Goal: Task Accomplishment & Management: Complete application form

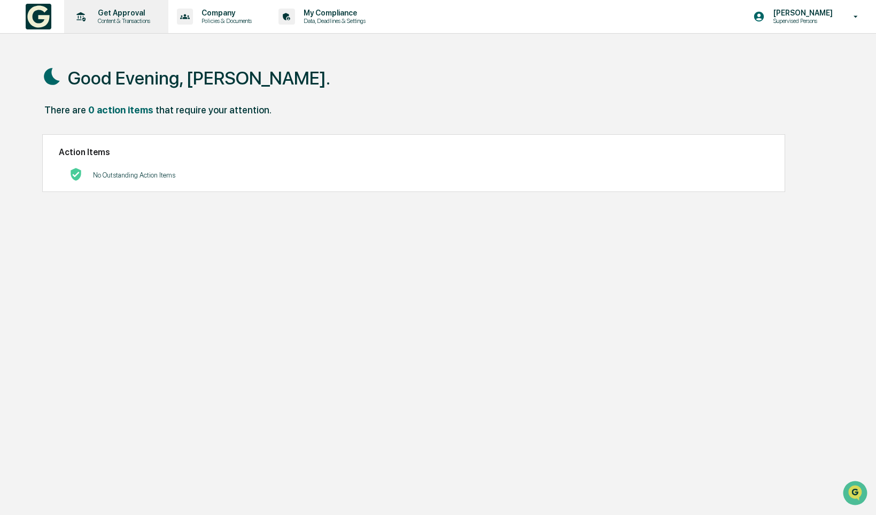
click at [144, 14] on p "Get Approval" at bounding box center [122, 13] width 66 height 9
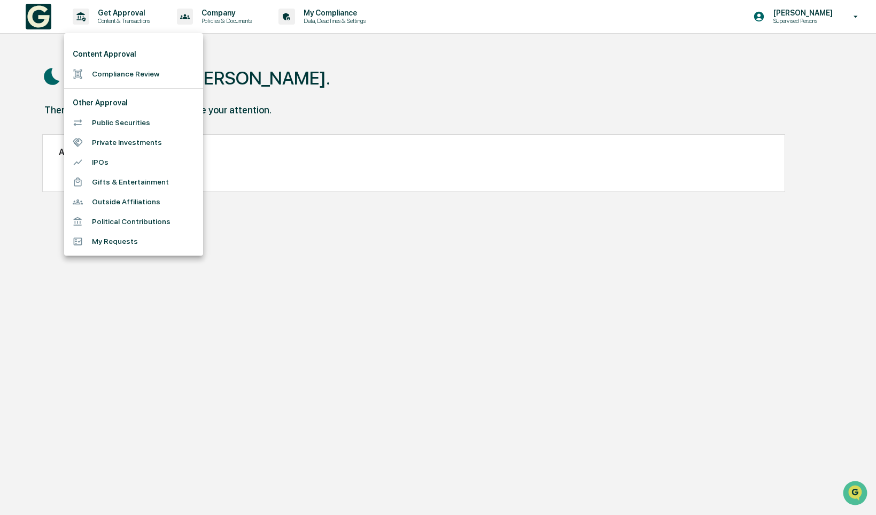
click at [167, 78] on li "Compliance Review" at bounding box center [133, 74] width 139 height 20
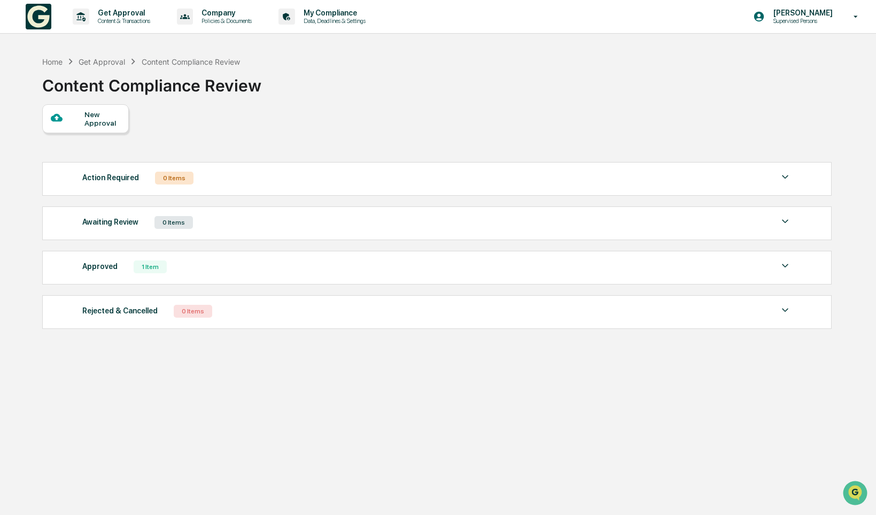
click at [97, 115] on div "New Approval" at bounding box center [102, 118] width 36 height 17
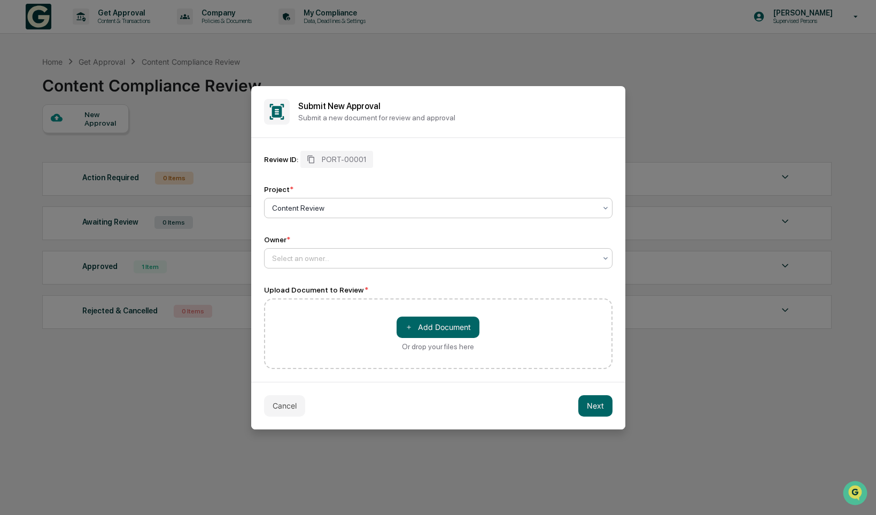
click at [559, 210] on div at bounding box center [434, 208] width 324 height 11
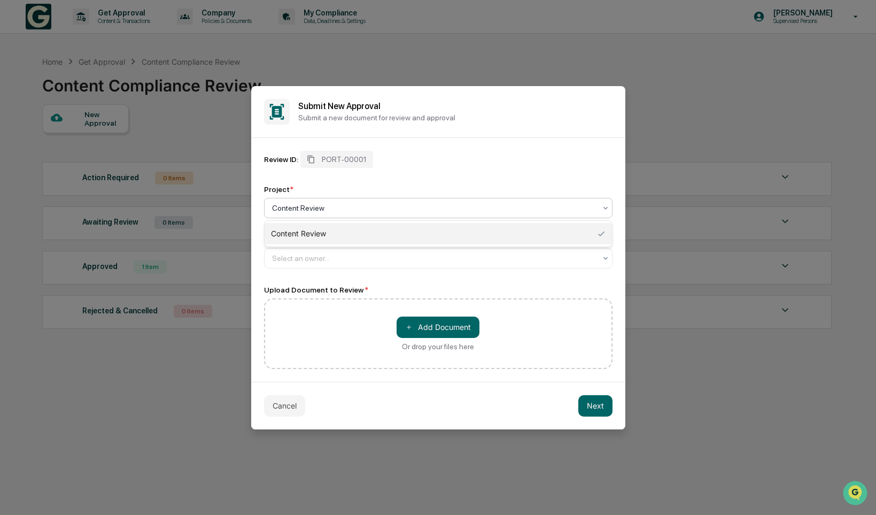
click at [559, 210] on div at bounding box center [434, 208] width 324 height 11
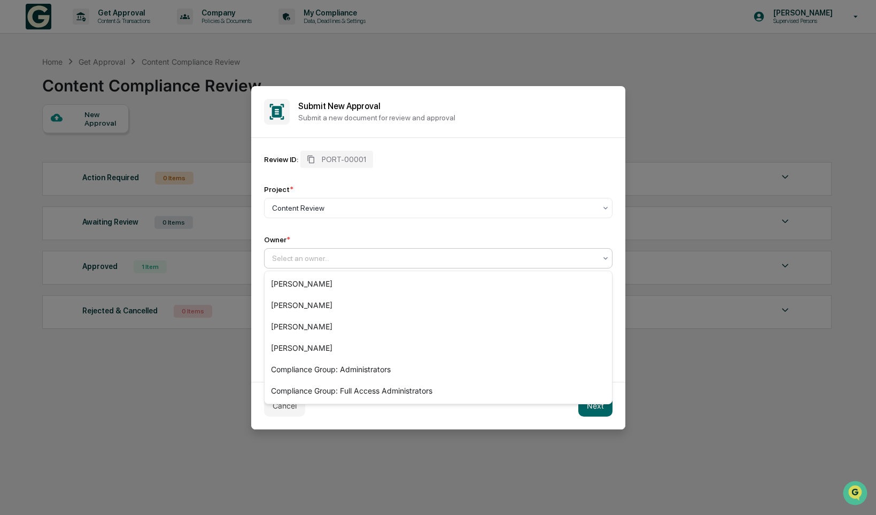
click at [521, 228] on div "Review ID: PORT-00001 Project * Content Review Owner * [PERSON_NAME], 1 of 6. 6…" at bounding box center [438, 210] width 349 height 118
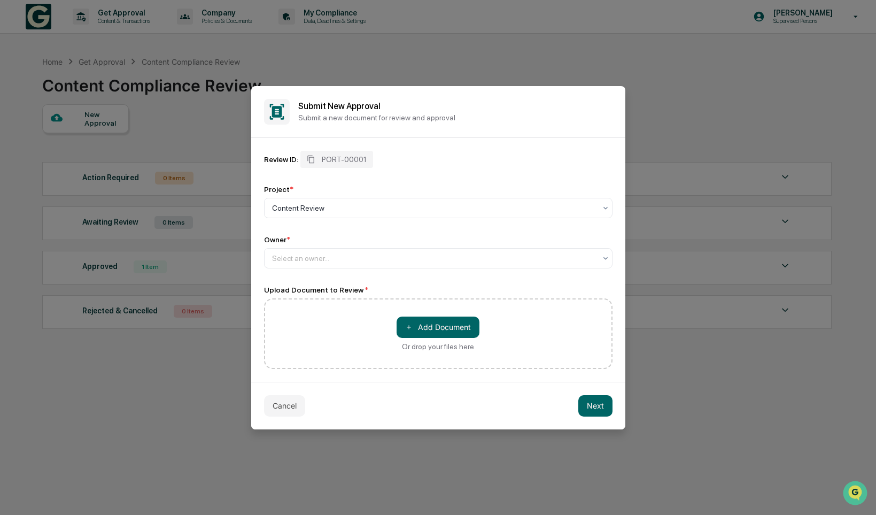
click at [521, 228] on div "Review ID: PORT-00001 Project * Content Review Owner * Select an owner..." at bounding box center [438, 210] width 349 height 118
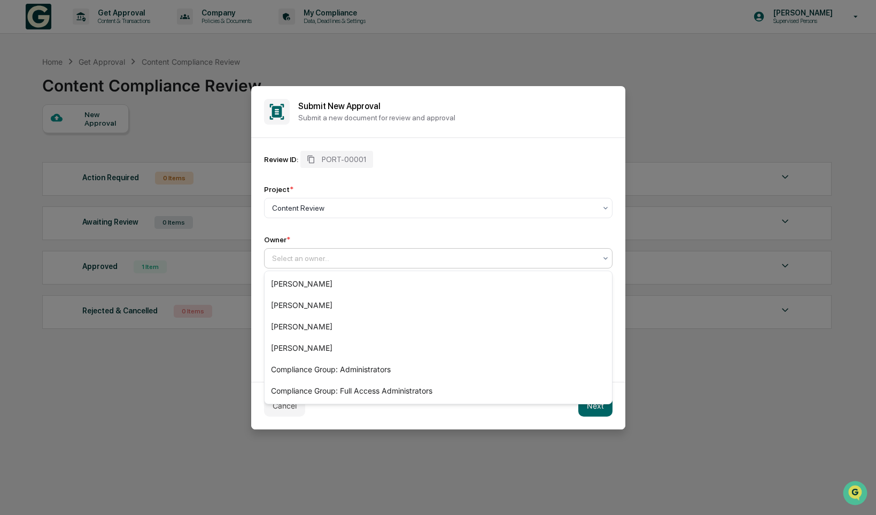
click at [408, 258] on div at bounding box center [434, 258] width 324 height 11
click at [261, 265] on div "Review ID: PORT-00001 Project * Content Review Owner * [PERSON_NAME], 1 of 6. 6…" at bounding box center [438, 260] width 374 height 244
click at [339, 260] on div at bounding box center [434, 258] width 324 height 11
click at [298, 347] on div "[PERSON_NAME]" at bounding box center [438, 347] width 347 height 21
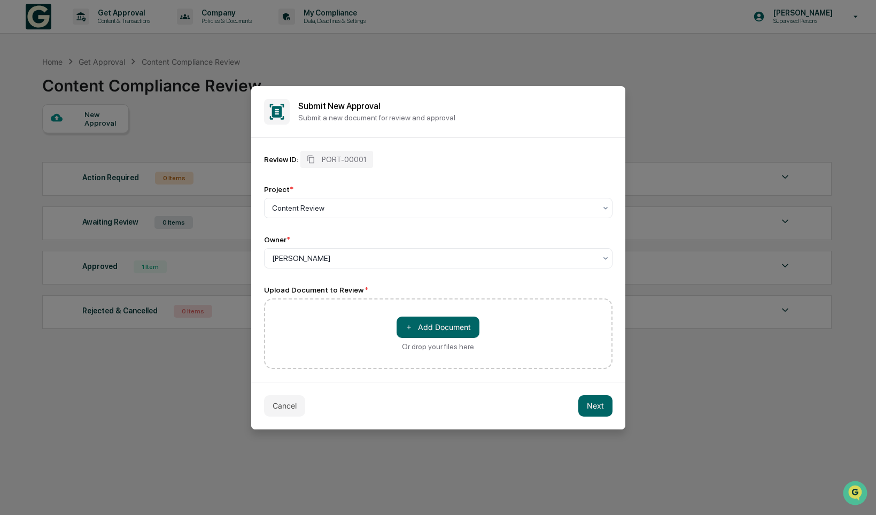
click at [395, 330] on div "＋ Add Document Or drop your files here" at bounding box center [438, 333] width 349 height 71
click at [414, 329] on button "＋ Add Document" at bounding box center [438, 326] width 83 height 21
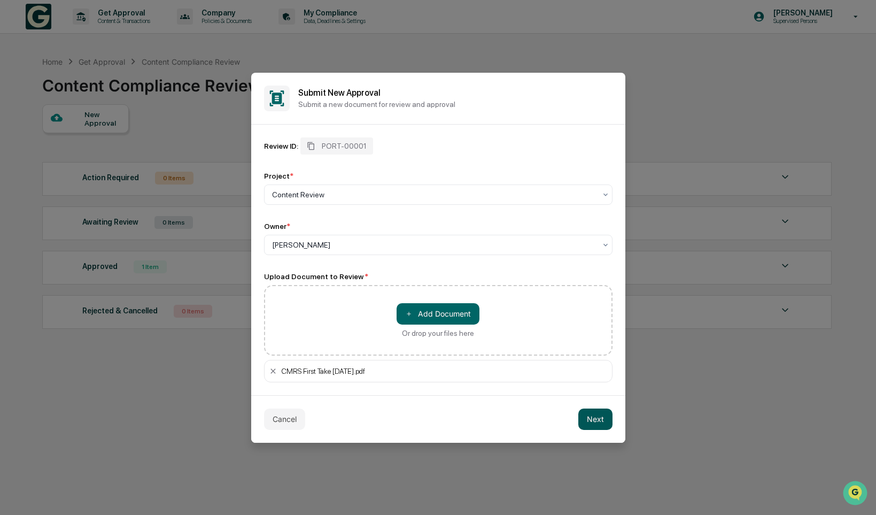
click at [586, 423] on button "Next" at bounding box center [595, 418] width 34 height 21
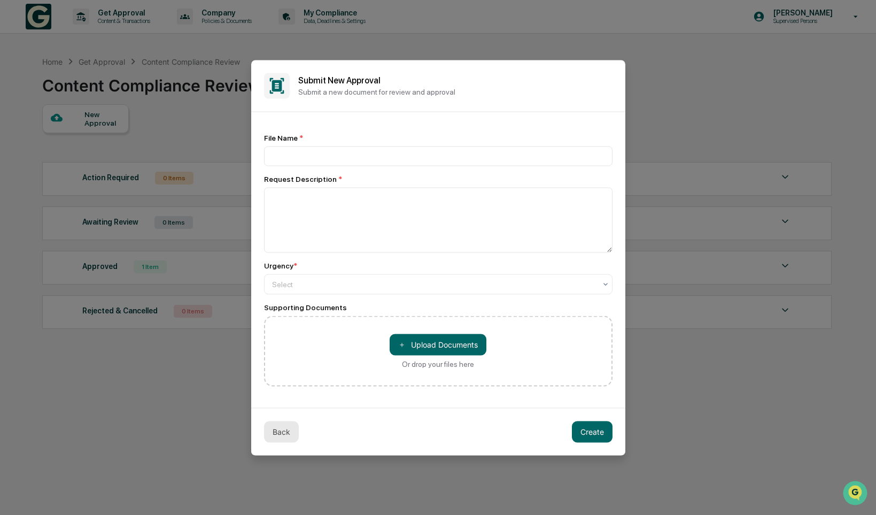
click at [285, 427] on button "Back" at bounding box center [281, 431] width 35 height 21
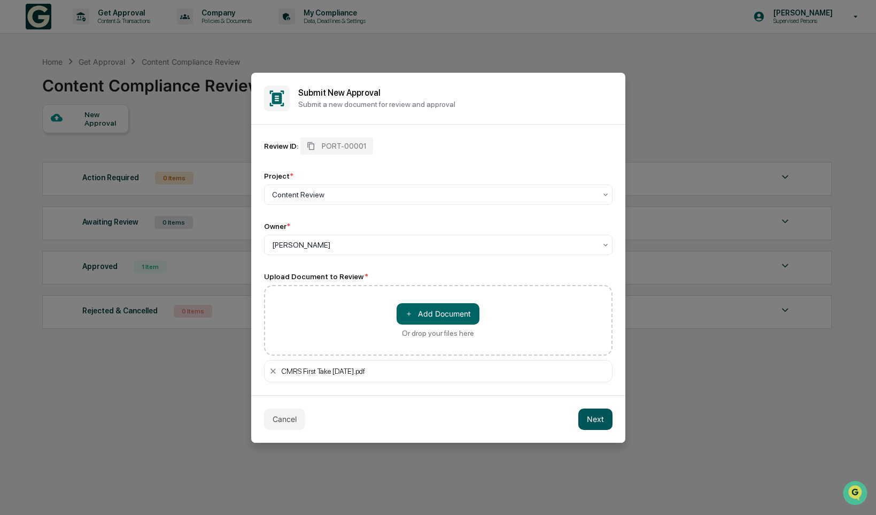
click at [596, 420] on button "Next" at bounding box center [595, 418] width 34 height 21
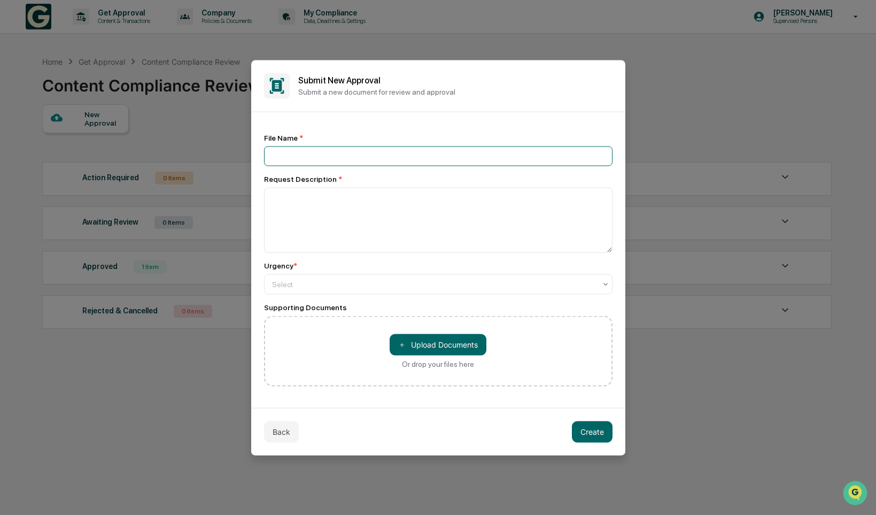
click at [569, 157] on input at bounding box center [438, 156] width 349 height 20
type input "*"
type input "**********"
click at [412, 156] on input "**********" at bounding box center [438, 156] width 349 height 20
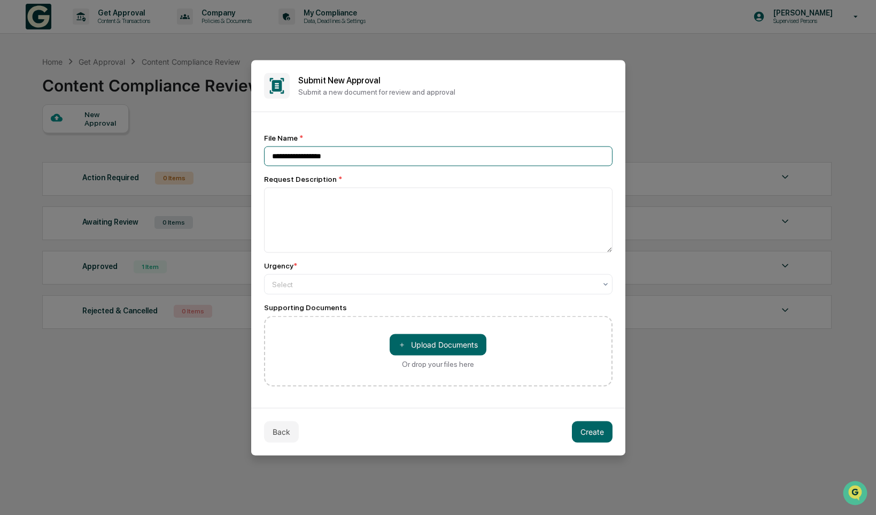
click at [412, 156] on input "**********" at bounding box center [438, 156] width 349 height 20
click at [380, 291] on div "Select" at bounding box center [434, 283] width 335 height 15
click at [260, 371] on div "File Name * Request Description * Urgency * Select Supporting Documents ＋ Uploa…" at bounding box center [438, 260] width 374 height 296
click at [583, 430] on button "Create" at bounding box center [592, 431] width 41 height 21
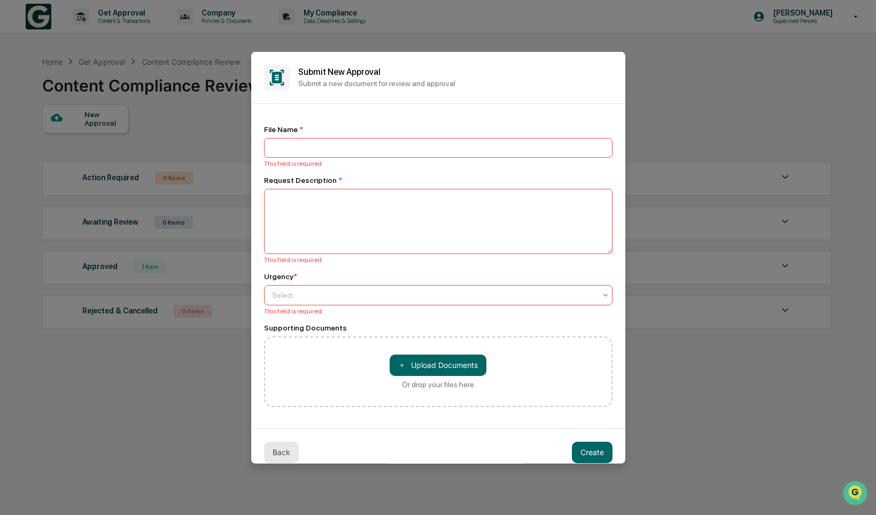
click at [281, 455] on button "Back" at bounding box center [281, 451] width 35 height 21
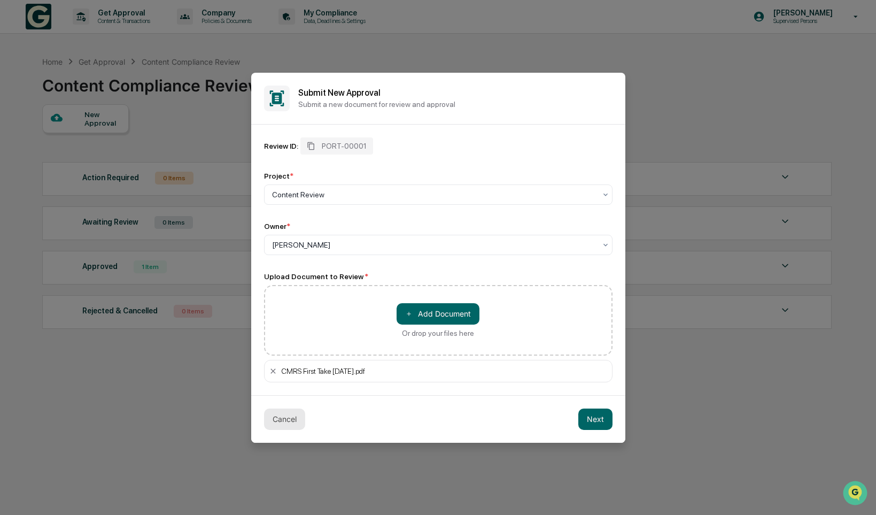
click at [284, 422] on button "Cancel" at bounding box center [284, 418] width 41 height 21
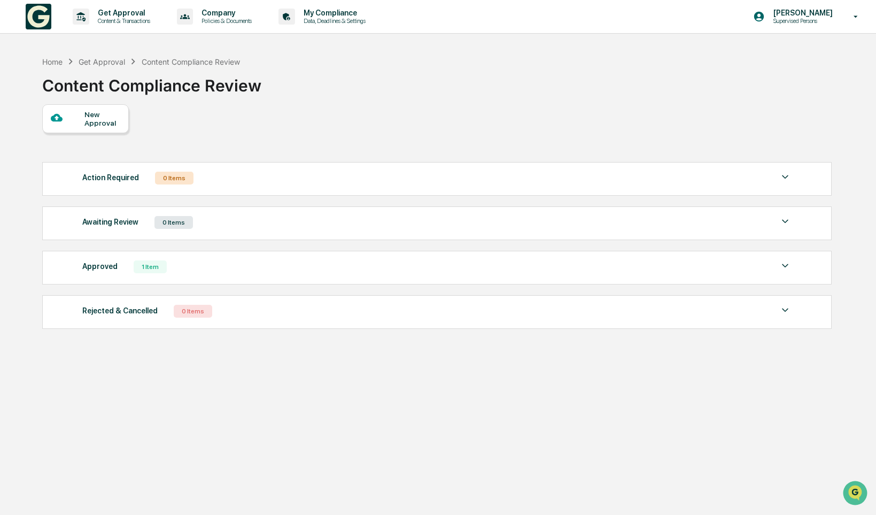
click at [73, 117] on div at bounding box center [68, 118] width 34 height 13
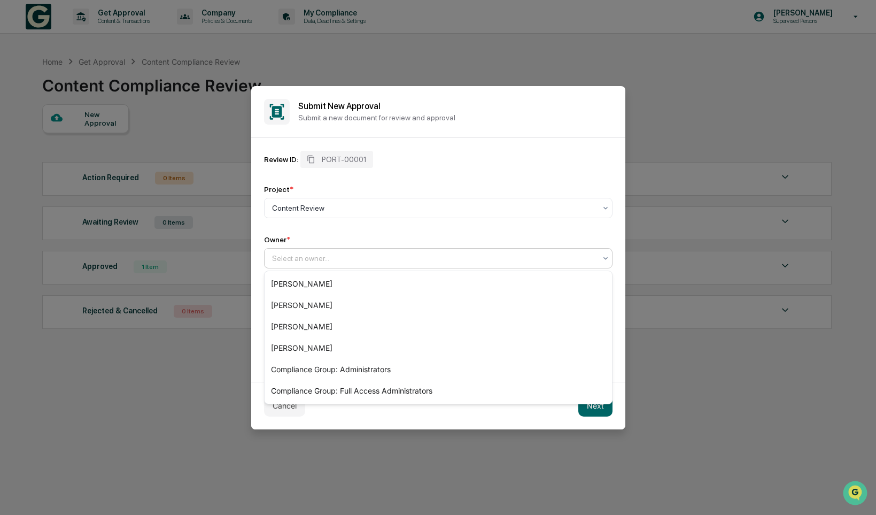
click at [437, 254] on div at bounding box center [434, 258] width 324 height 11
click at [421, 353] on div "[PERSON_NAME]" at bounding box center [438, 347] width 347 height 21
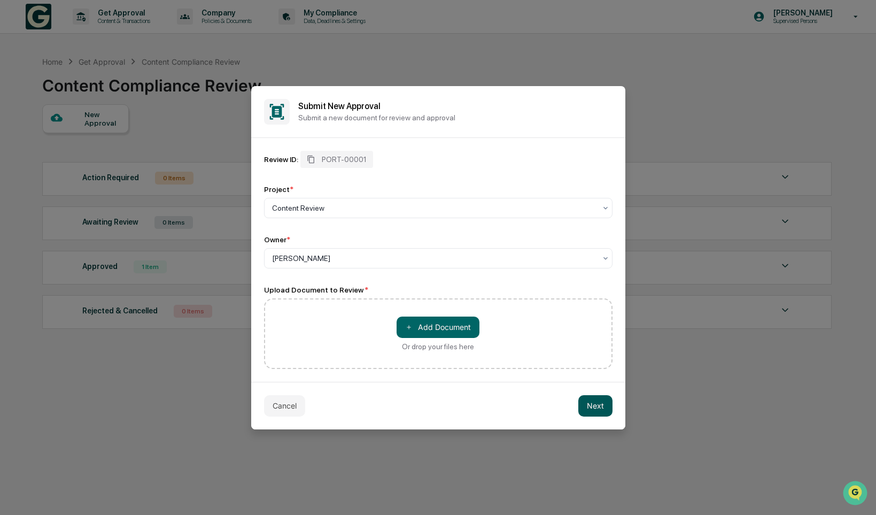
click at [584, 402] on button "Next" at bounding box center [595, 405] width 34 height 21
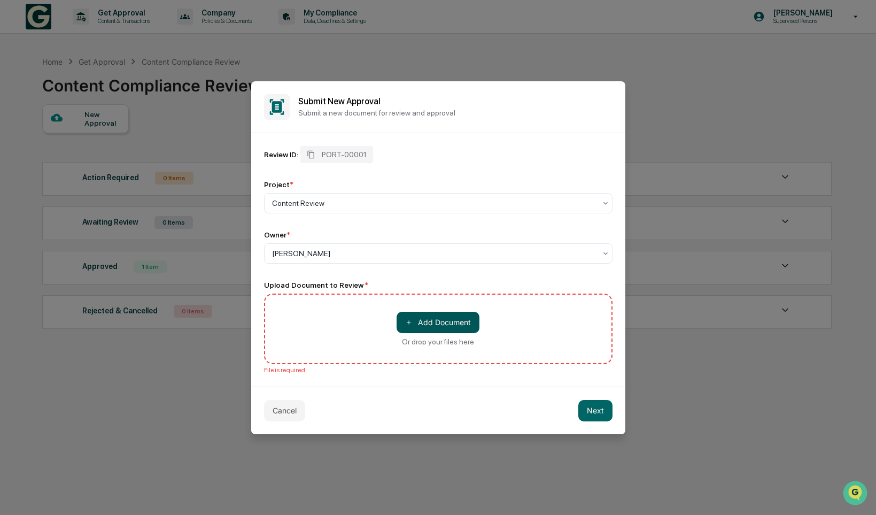
click at [454, 323] on button "＋ Add Document" at bounding box center [438, 322] width 83 height 21
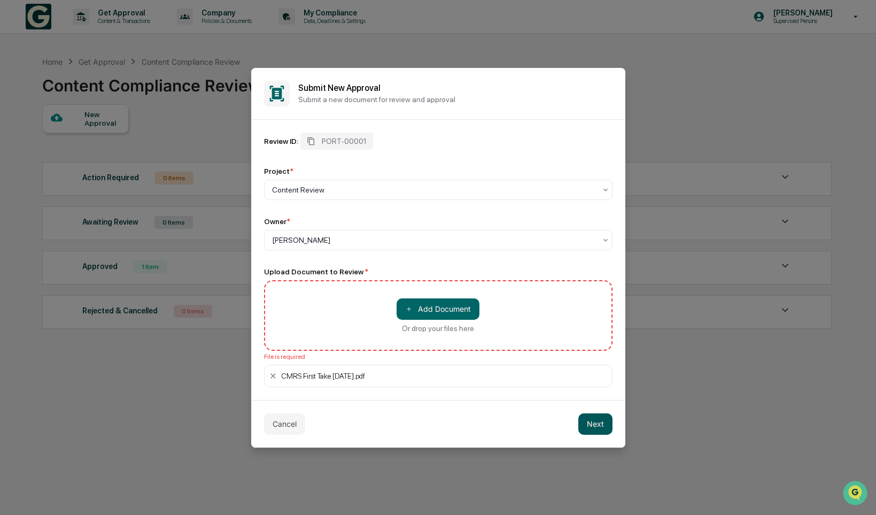
click at [594, 416] on button "Next" at bounding box center [595, 423] width 34 height 21
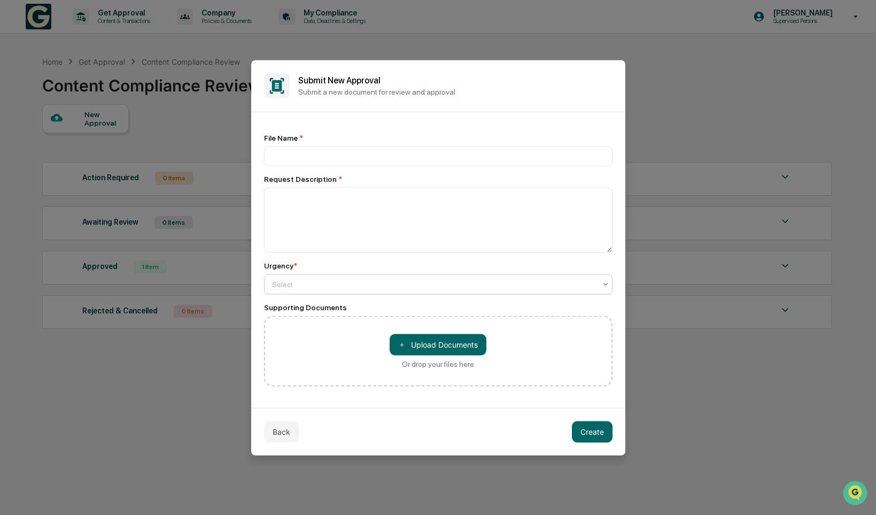
click at [491, 291] on div "Select" at bounding box center [434, 283] width 335 height 15
